Goal: Register for event/course

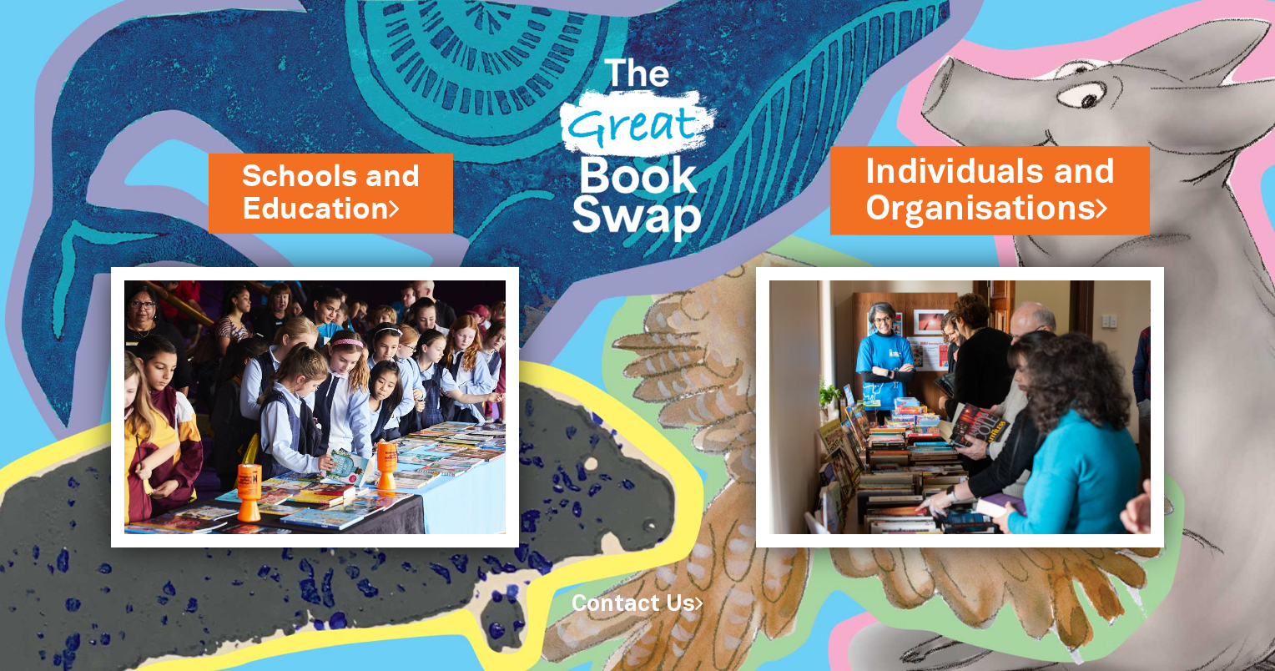
click at [1001, 204] on link "Individuals and Organisations" at bounding box center [990, 191] width 250 height 84
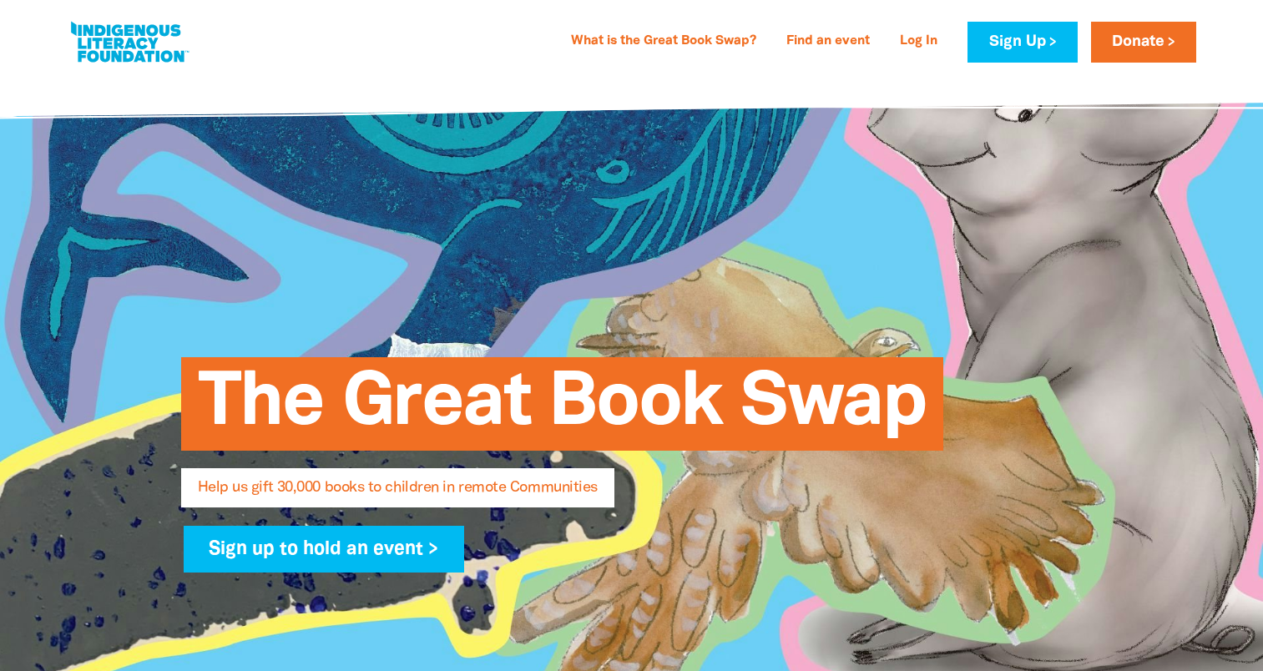
select select "AU"
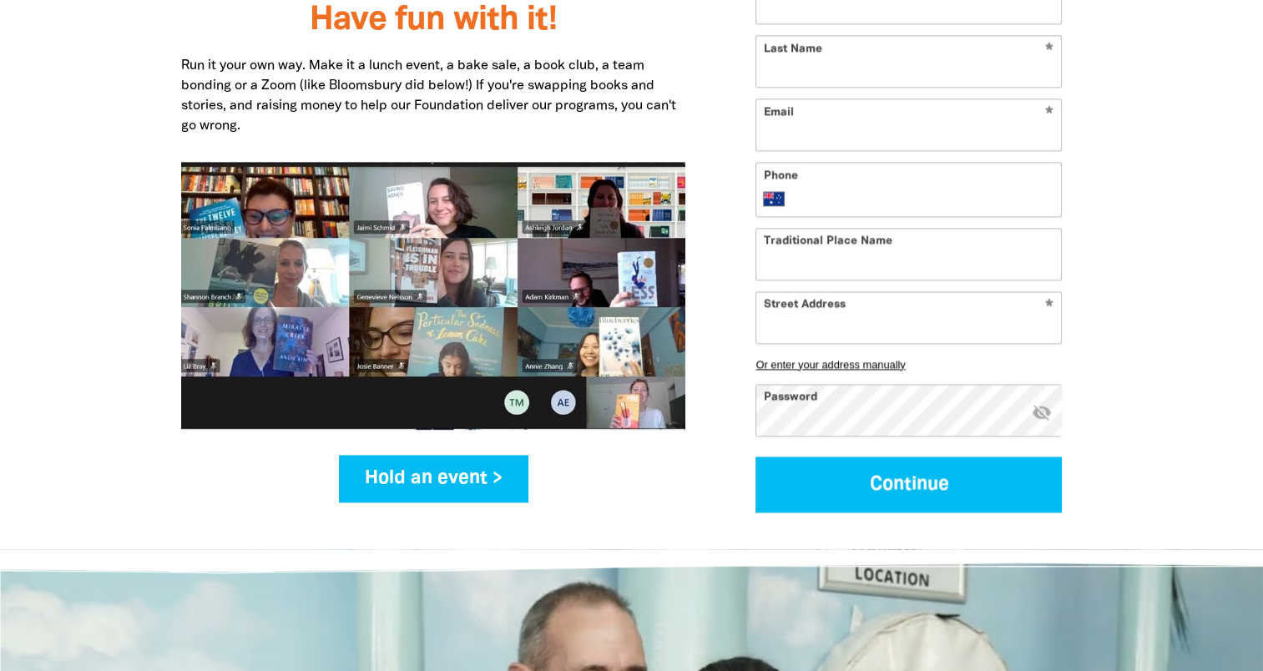
scroll to position [2138, 0]
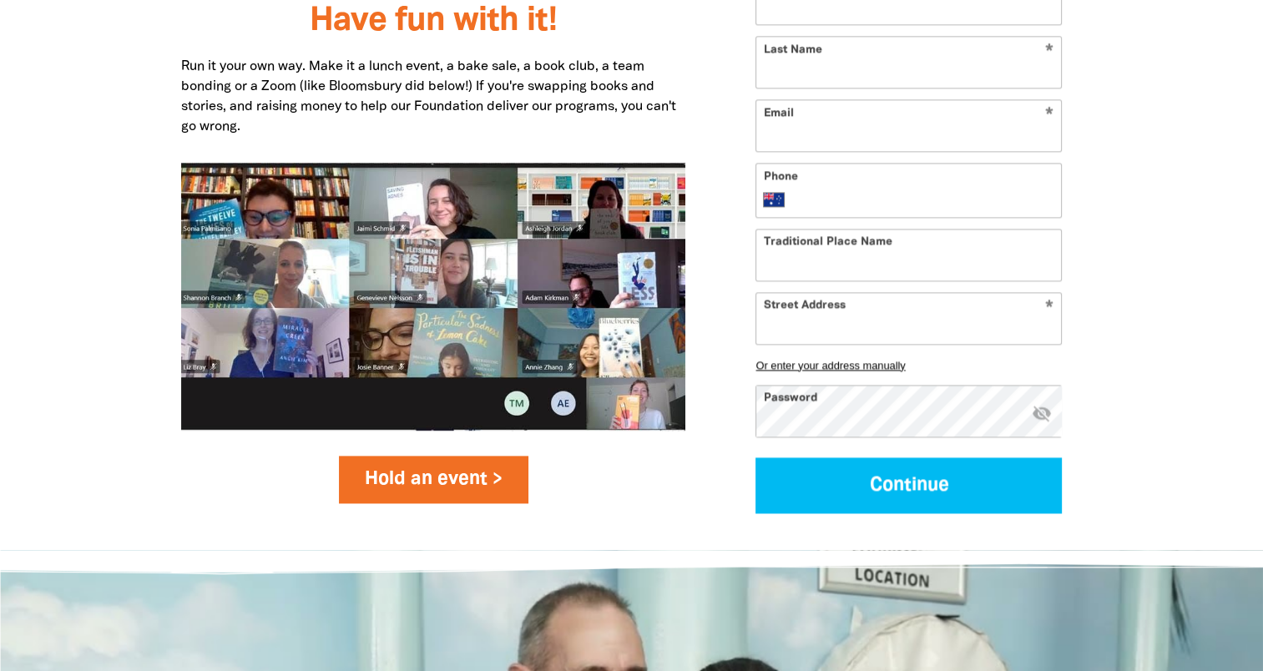
click at [481, 456] on link "Hold an event >" at bounding box center [433, 479] width 189 height 47
select select "AU"
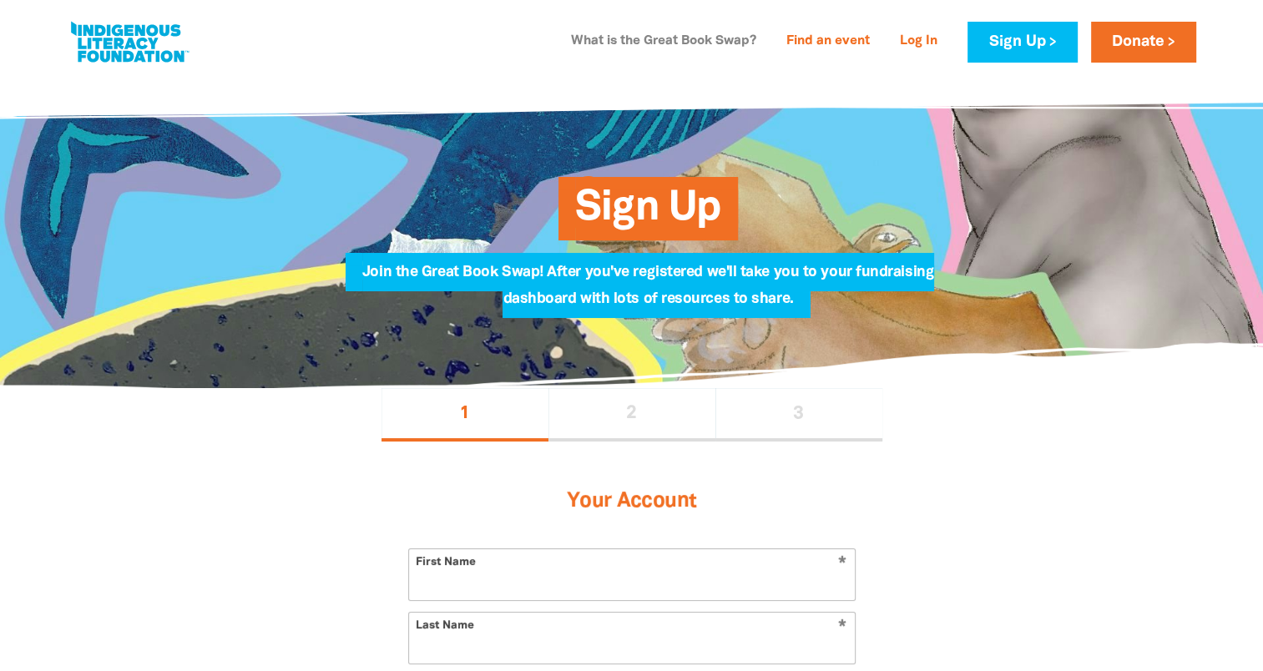
click at [707, 43] on link "What is the Great Book Swap?" at bounding box center [663, 41] width 205 height 27
select select "AU"
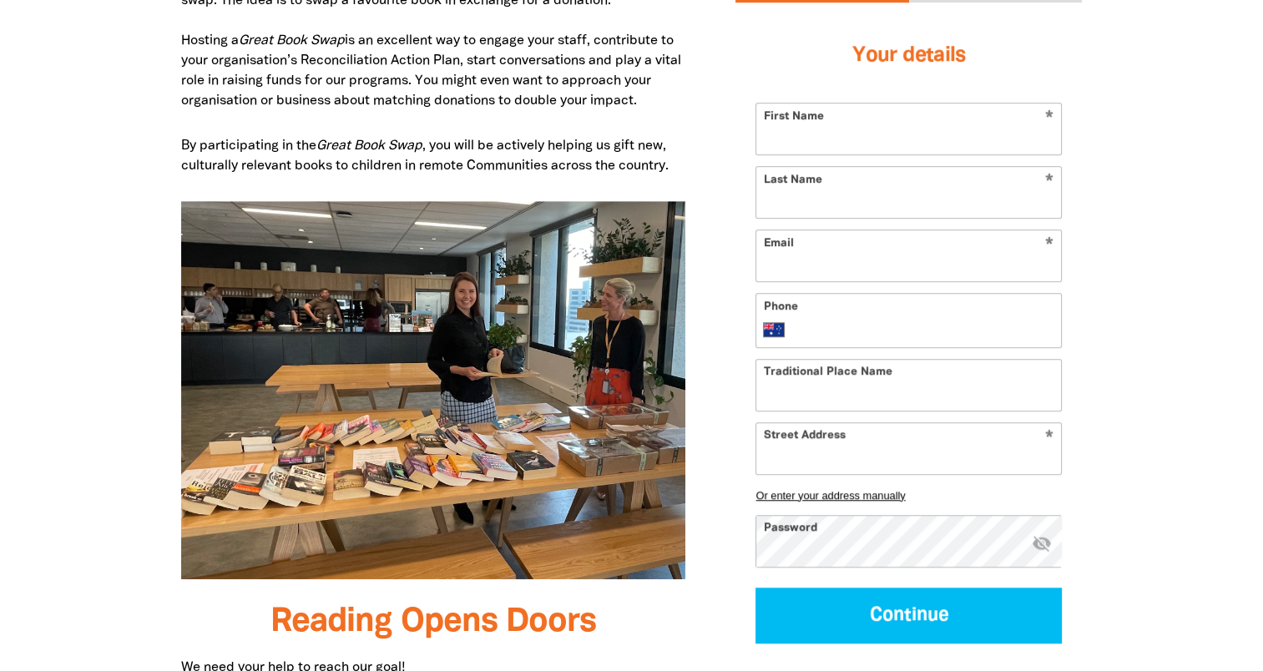
scroll to position [987, 0]
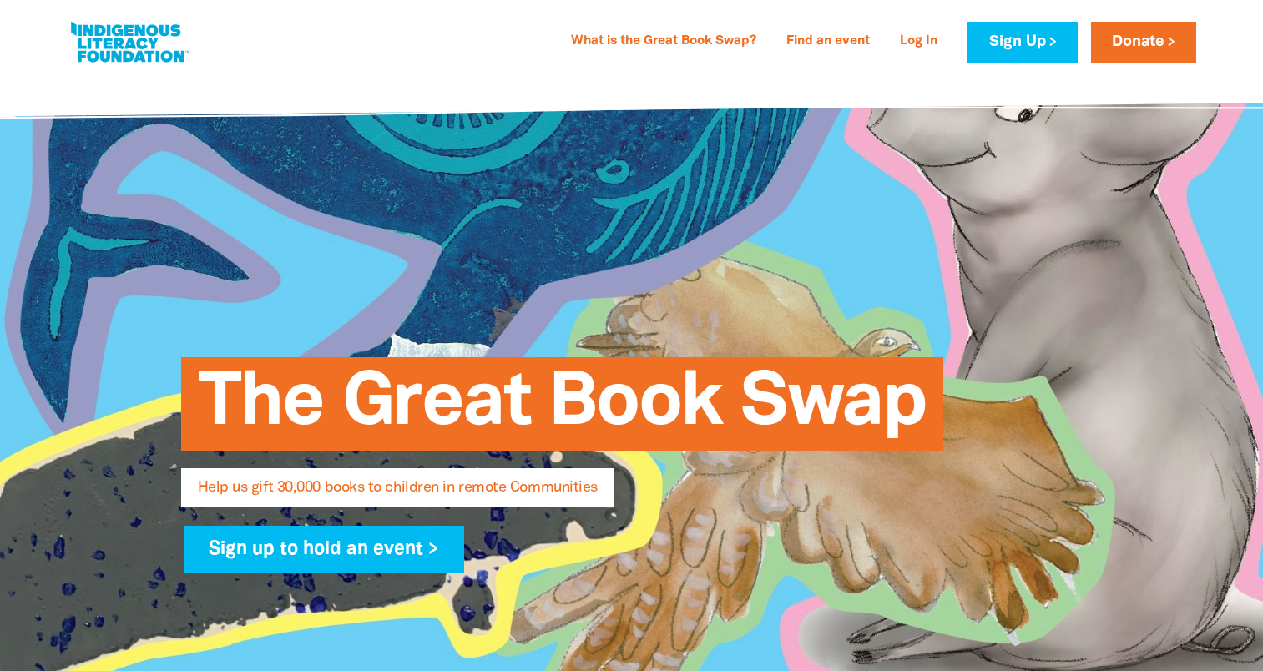
select select "AU"
click at [160, 45] on link at bounding box center [129, 42] width 125 height 51
